Goal: Information Seeking & Learning: Learn about a topic

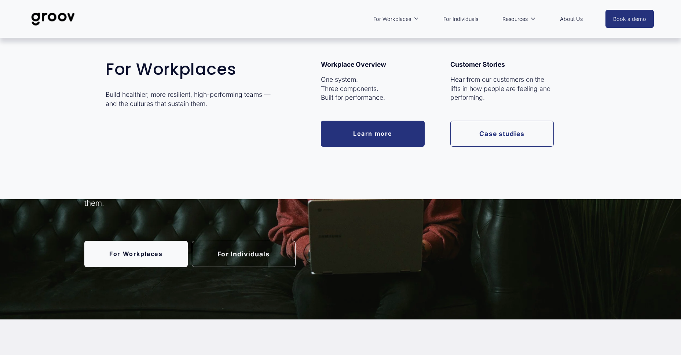
click at [397, 17] on span "For Workplaces" at bounding box center [393, 19] width 38 height 10
click at [346, 99] on p "One system. Three components. Built for performance." at bounding box center [373, 88] width 104 height 27
click at [362, 130] on link "Learn more" at bounding box center [373, 134] width 104 height 26
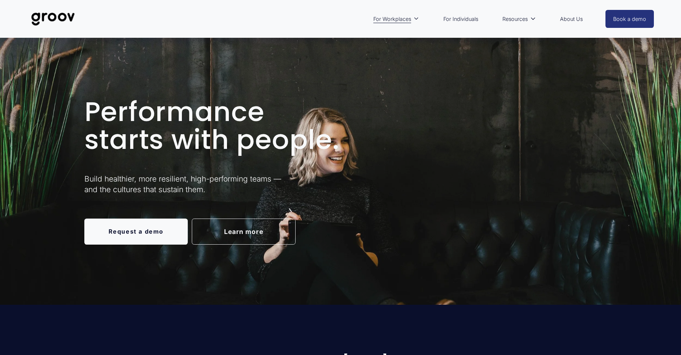
click at [58, 17] on img at bounding box center [53, 19] width 52 height 24
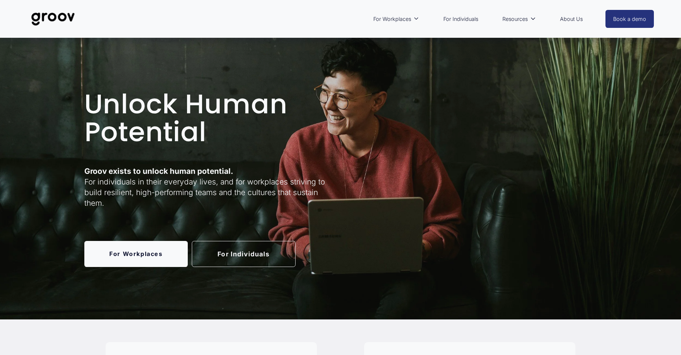
click at [47, 18] on img at bounding box center [53, 19] width 52 height 24
